Goal: Information Seeking & Learning: Learn about a topic

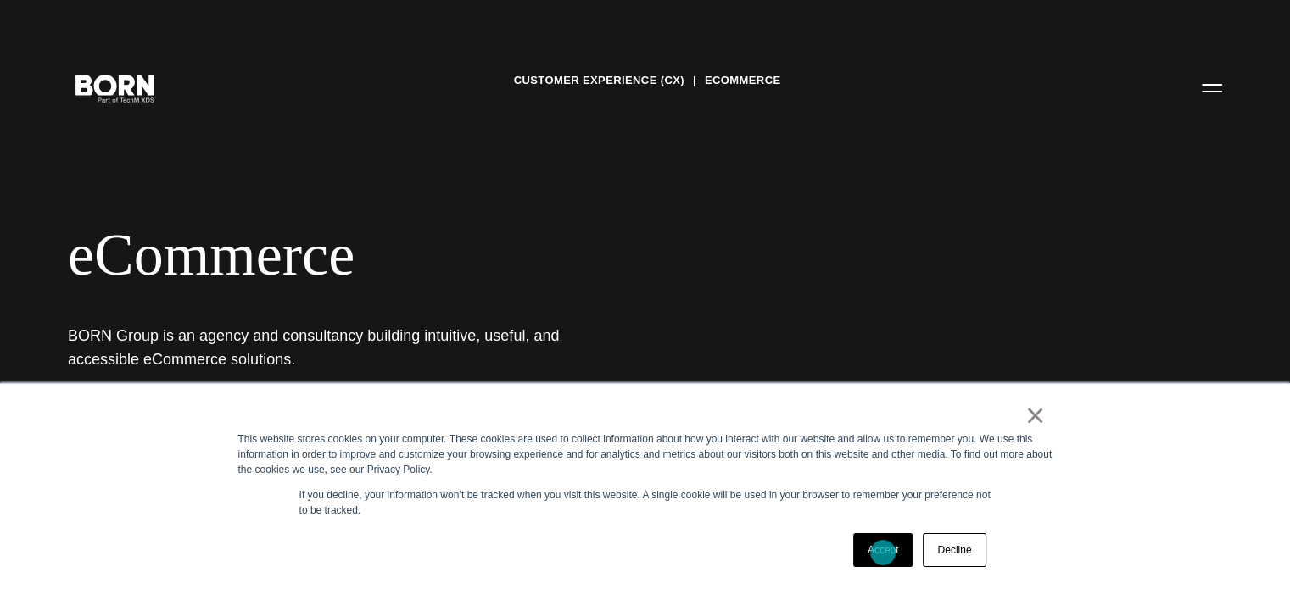
click at [883, 553] on link "Accept" at bounding box center [883, 550] width 60 height 34
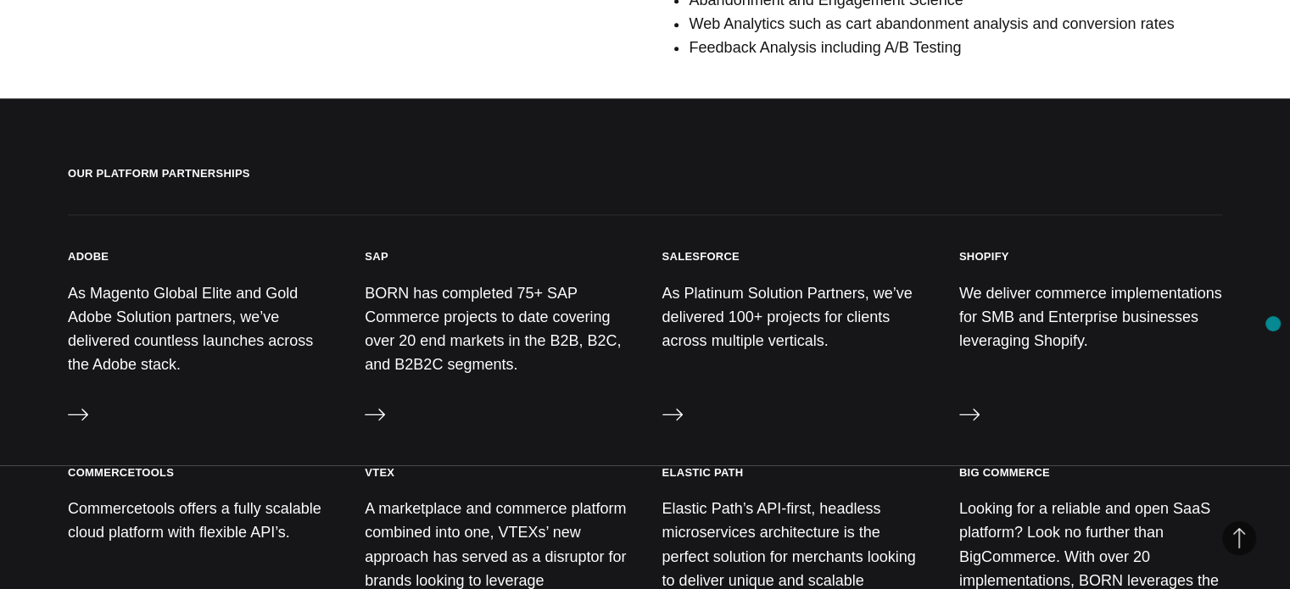
scroll to position [1654, 0]
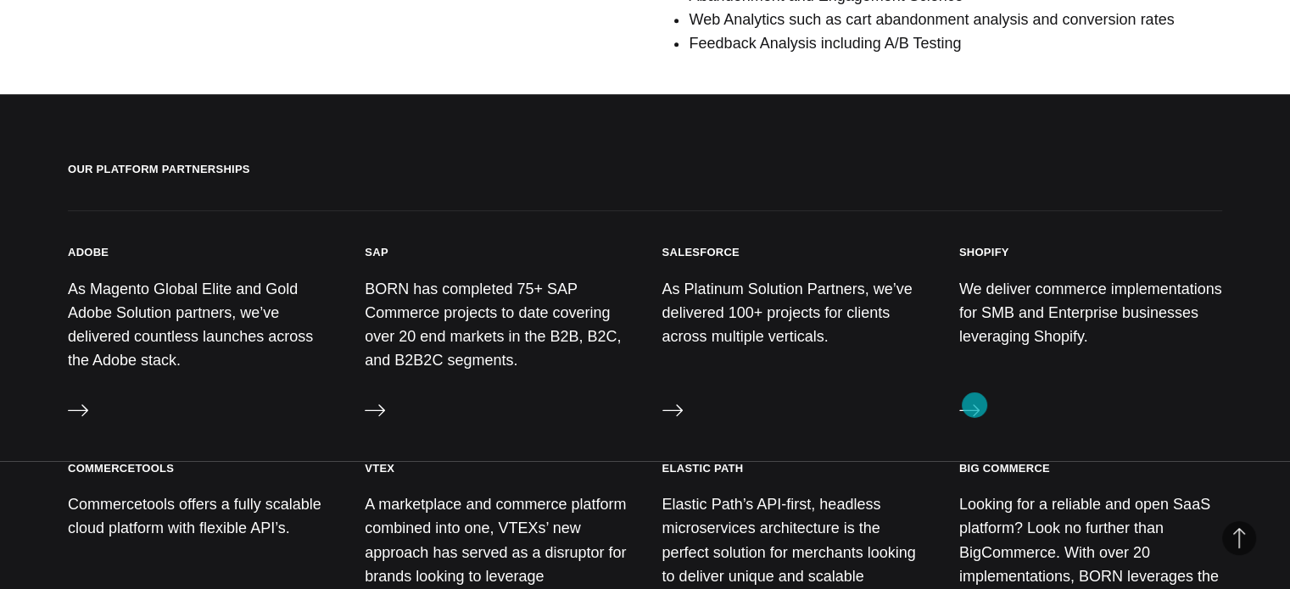
click at [973, 406] on icon at bounding box center [969, 410] width 20 height 20
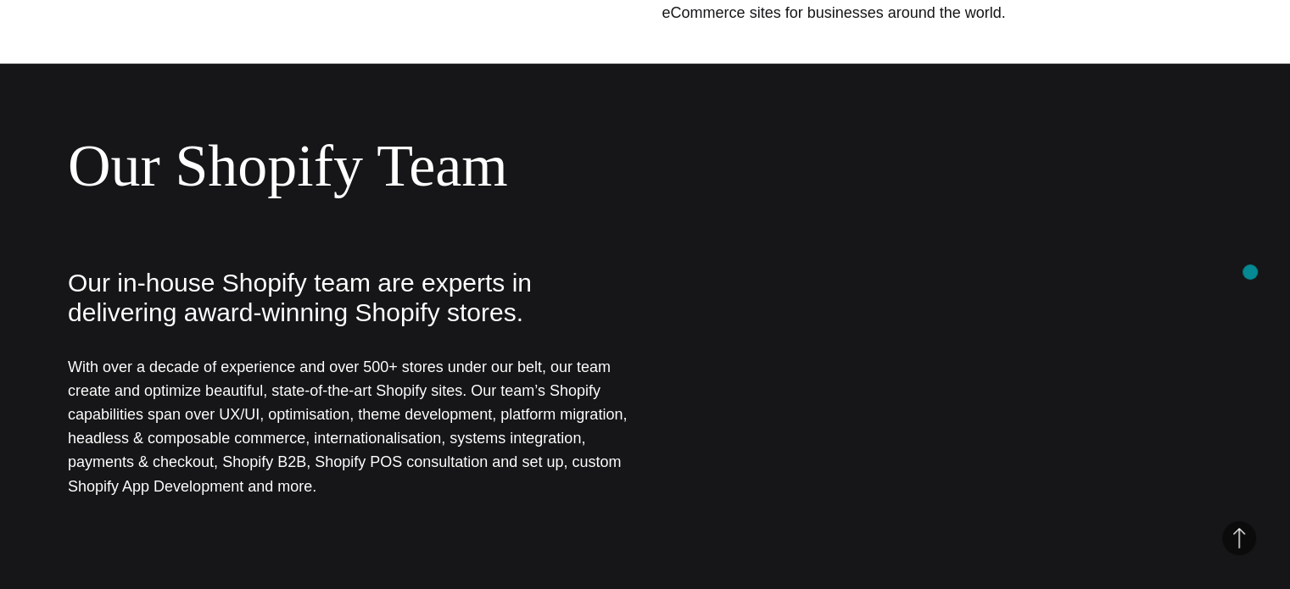
scroll to position [715, 0]
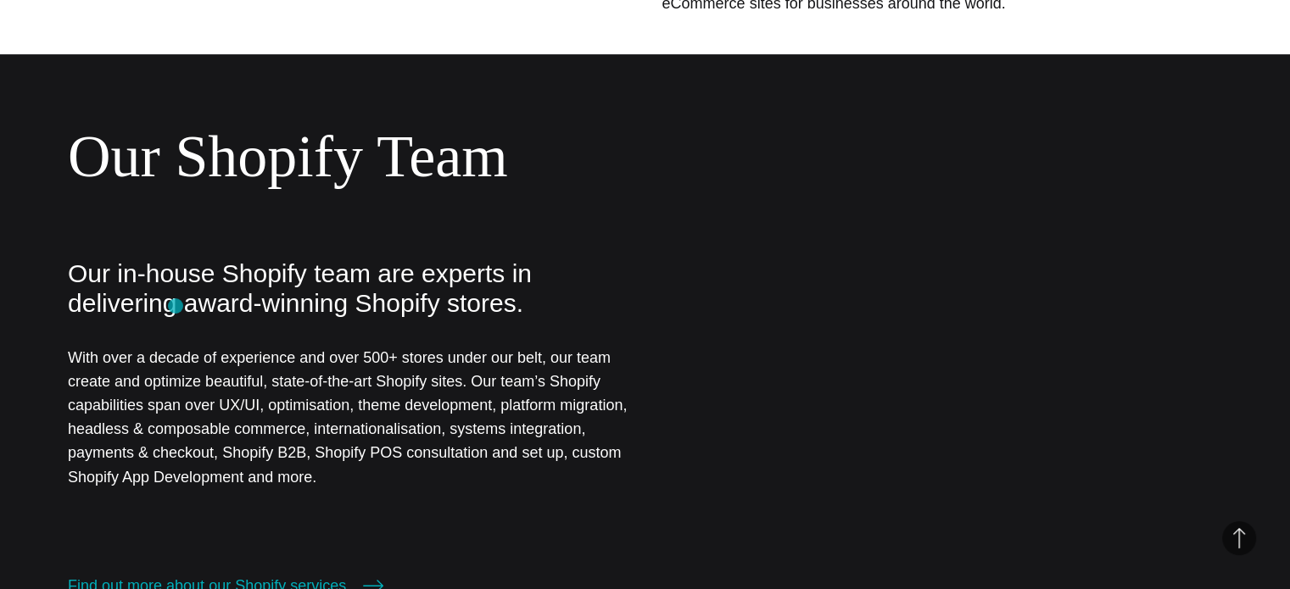
drag, startPoint x: 822, startPoint y: 10, endPoint x: 175, endPoint y: 306, distance: 710.6
click at [175, 306] on p "Our in-house Shopify team are experts in delivering award-winning Shopify store…" at bounding box center [348, 288] width 560 height 59
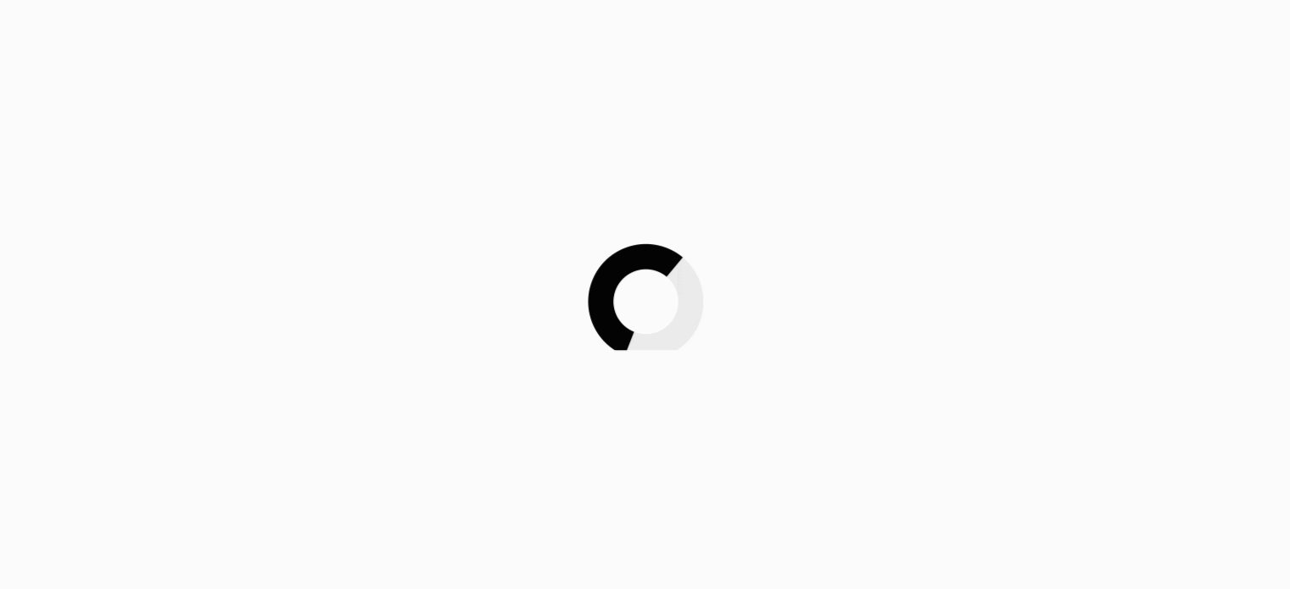
scroll to position [1654, 0]
